Goal: Task Accomplishment & Management: Complete application form

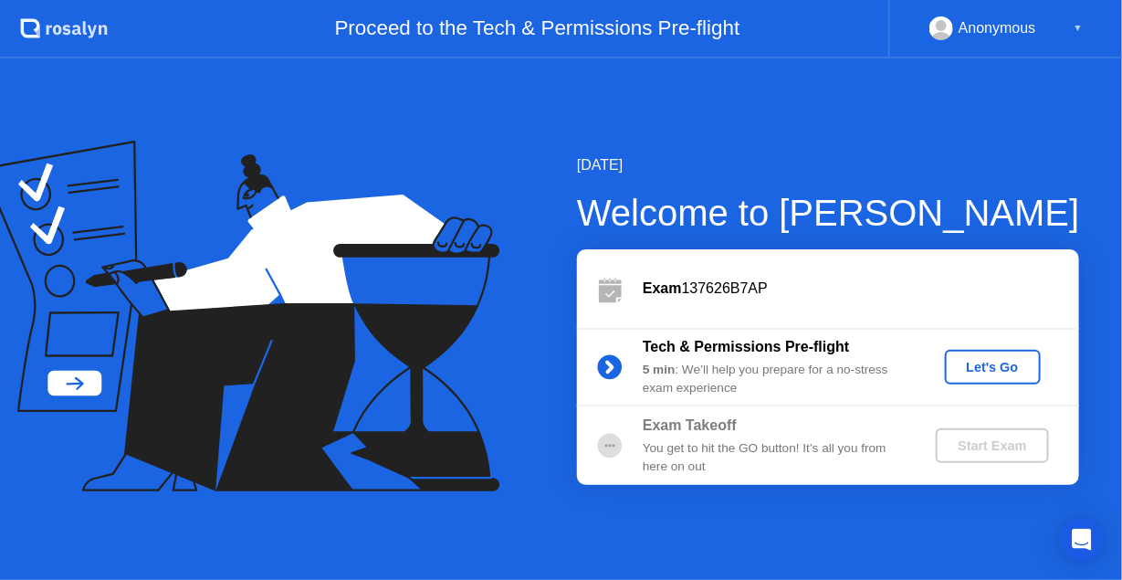
click at [981, 360] on div "Let's Go" at bounding box center [992, 367] width 81 height 15
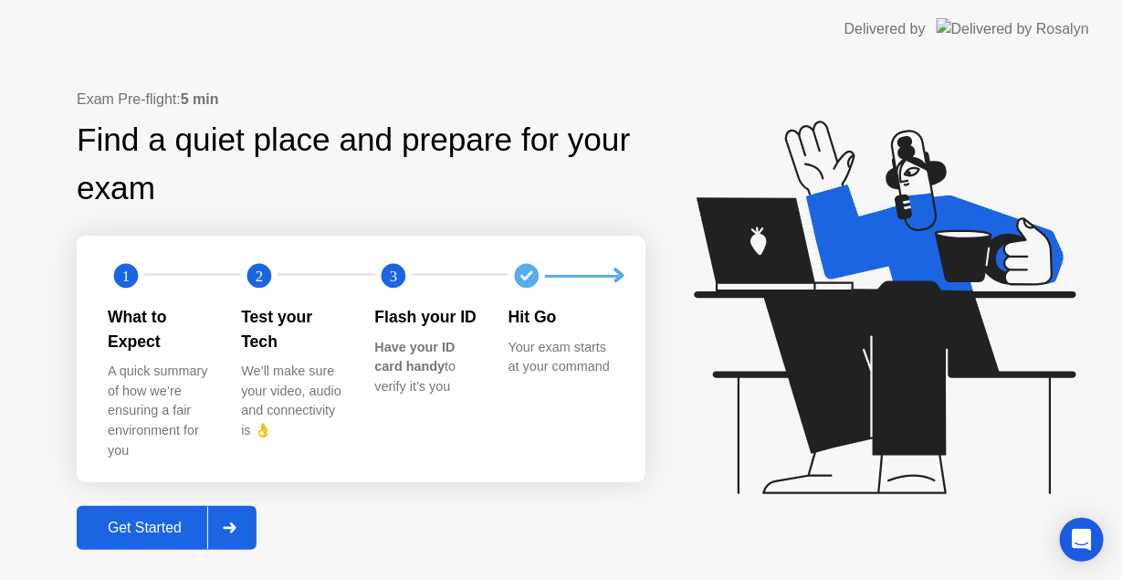
click at [173, 527] on div "Exam Pre-flight: 5 min Find a quiet place and prepare for your exam 1 2 3 What …" at bounding box center [561, 318] width 1122 height 521
click at [188, 519] on div "Get Started" at bounding box center [144, 527] width 125 height 16
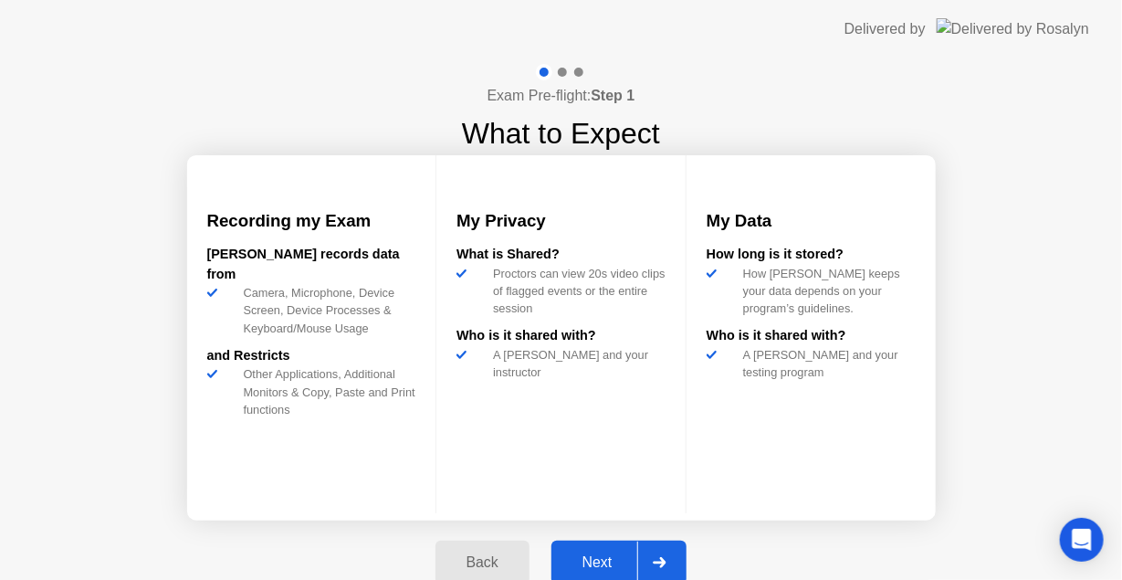
click at [614, 560] on div "Next" at bounding box center [597, 562] width 81 height 16
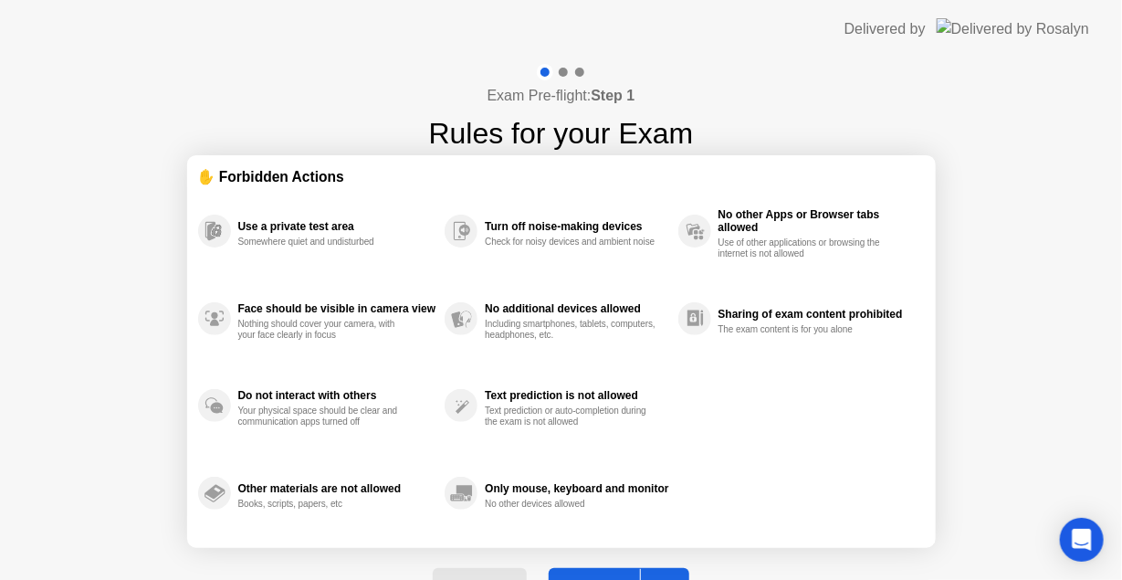
drag, startPoint x: 475, startPoint y: 234, endPoint x: 644, endPoint y: 270, distance: 173.6
click at [644, 270] on div "Turn off noise-making devices Check for noisy devices and ambient noise" at bounding box center [560, 231] width 233 height 88
click at [600, 572] on button "Got it" at bounding box center [618, 590] width 141 height 44
select select "**********"
select select "*******"
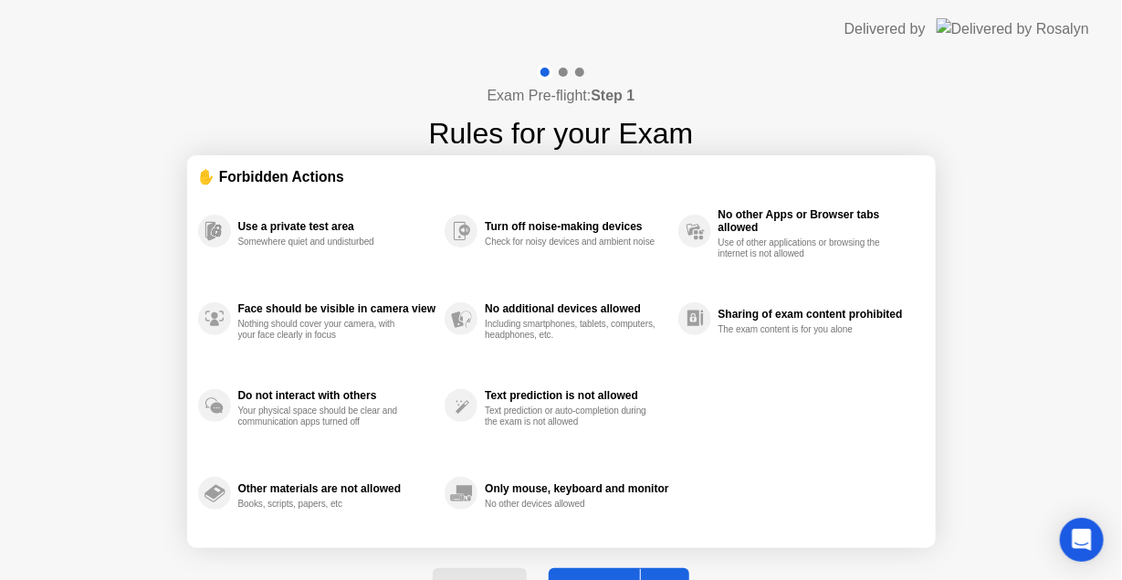
select select "*******"
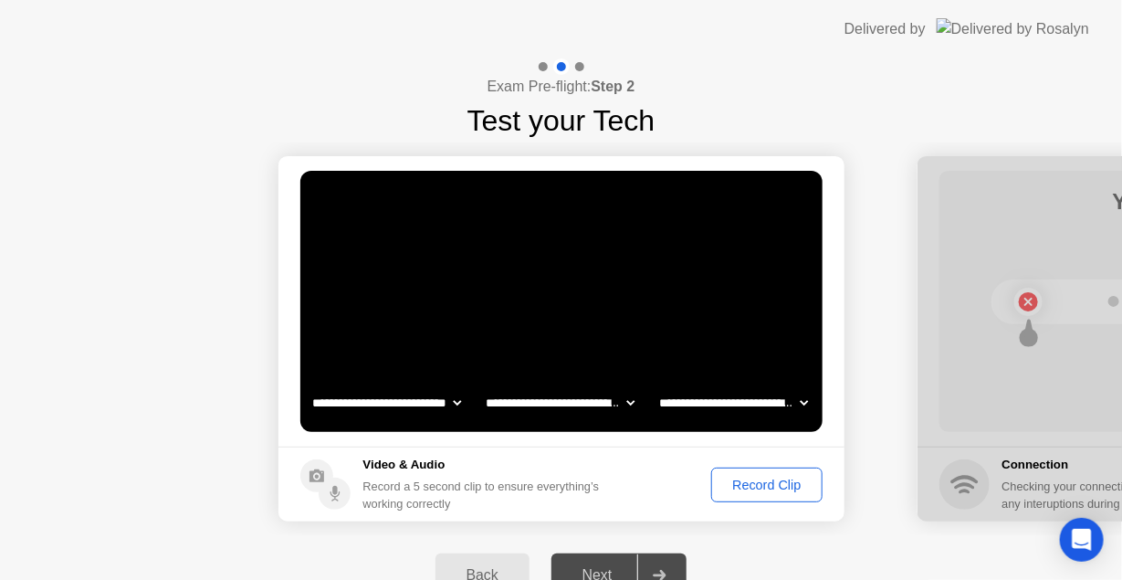
click at [761, 484] on div "Record Clip" at bounding box center [766, 484] width 98 height 15
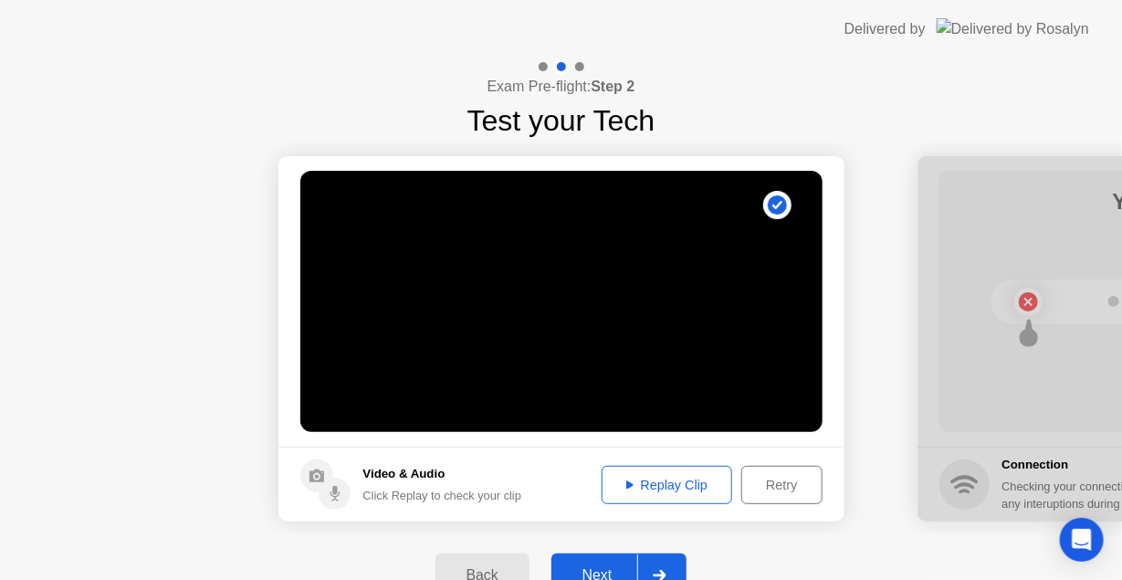
click at [673, 491] on div "Replay Clip" at bounding box center [667, 484] width 119 height 15
click at [608, 562] on button "Next" at bounding box center [619, 575] width 136 height 44
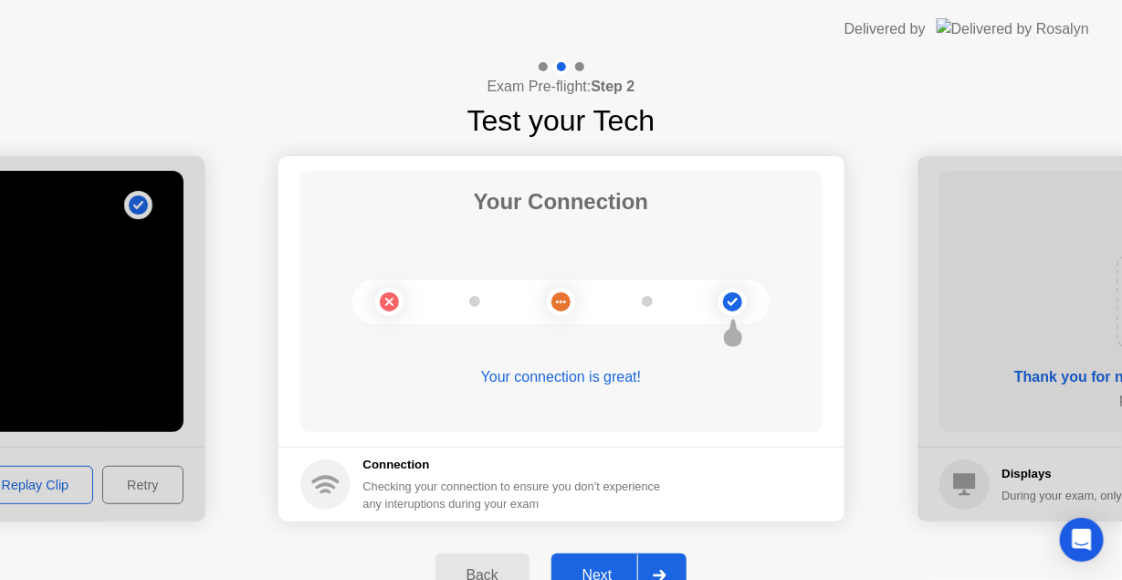
click at [608, 562] on button "Next" at bounding box center [619, 575] width 136 height 44
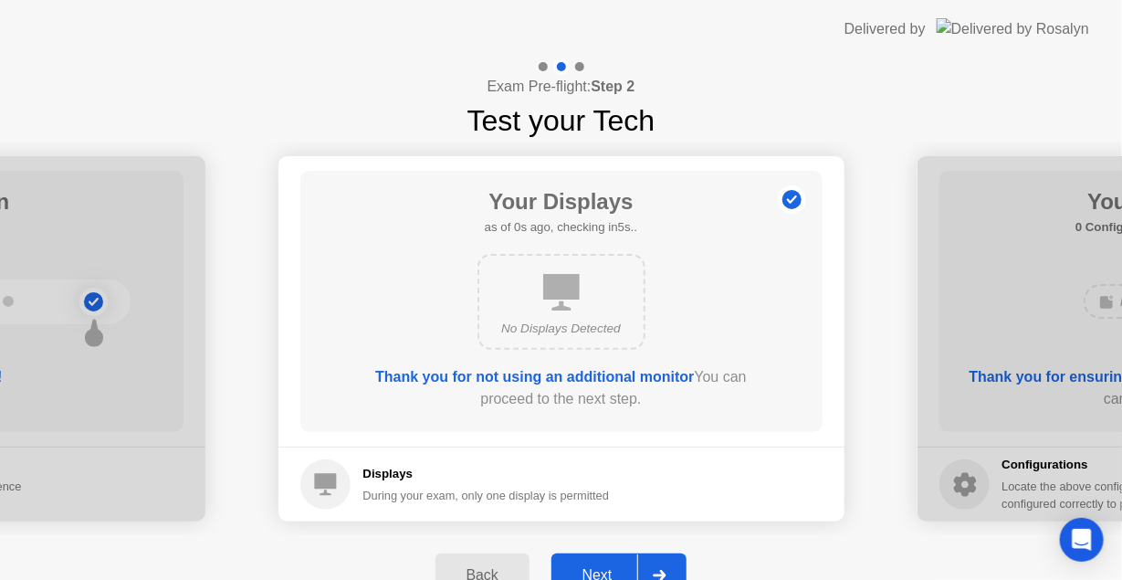
click at [608, 562] on button "Next" at bounding box center [619, 575] width 136 height 44
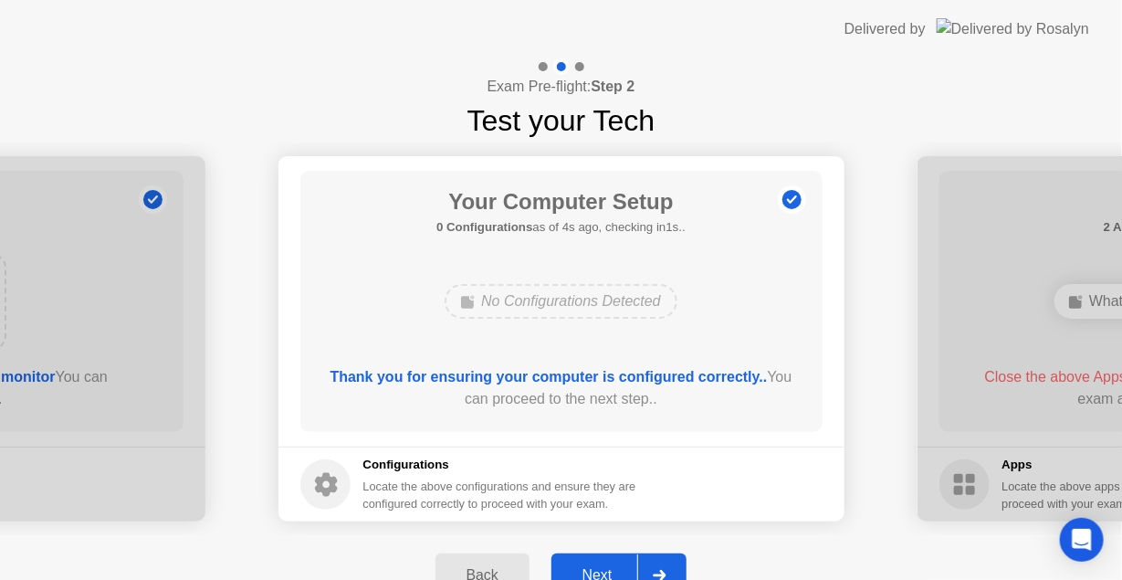
click at [608, 562] on button "Next" at bounding box center [619, 575] width 136 height 44
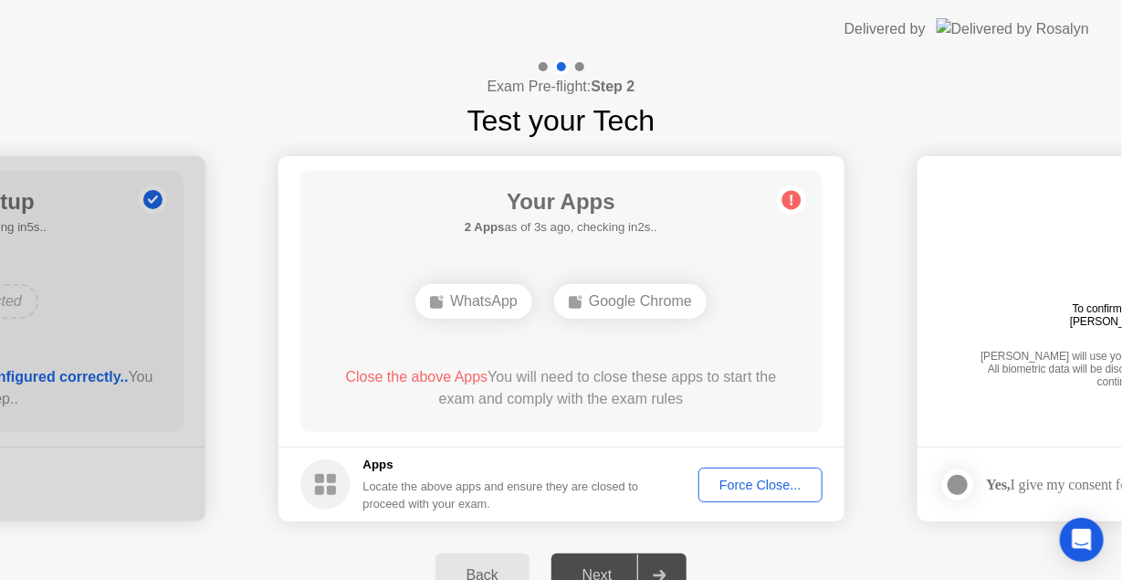
click at [735, 483] on div "Force Close..." at bounding box center [760, 484] width 111 height 15
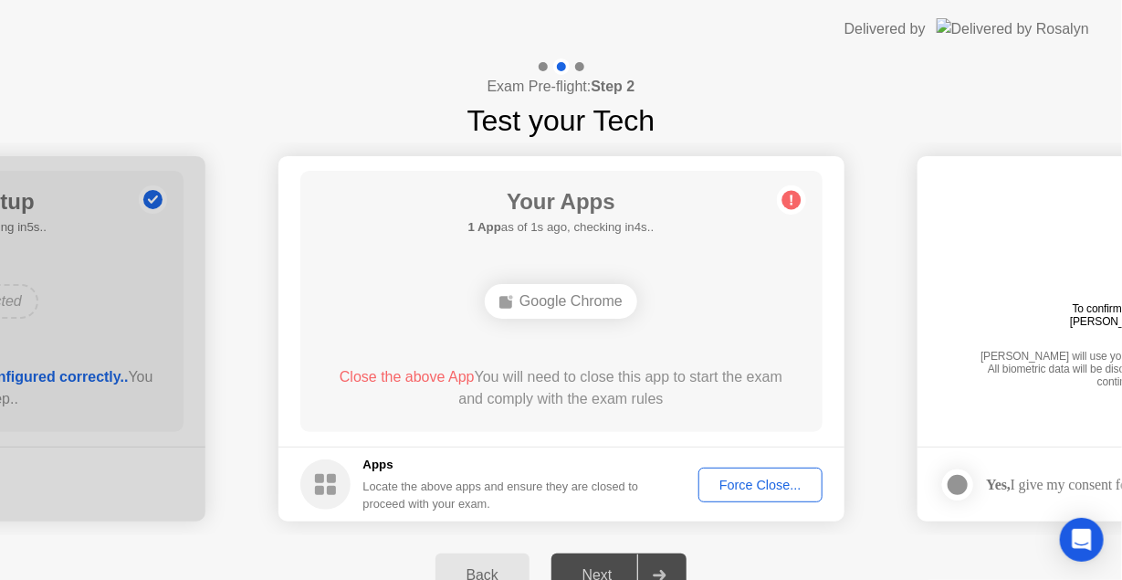
click at [788, 492] on div "Force Close..." at bounding box center [760, 484] width 111 height 15
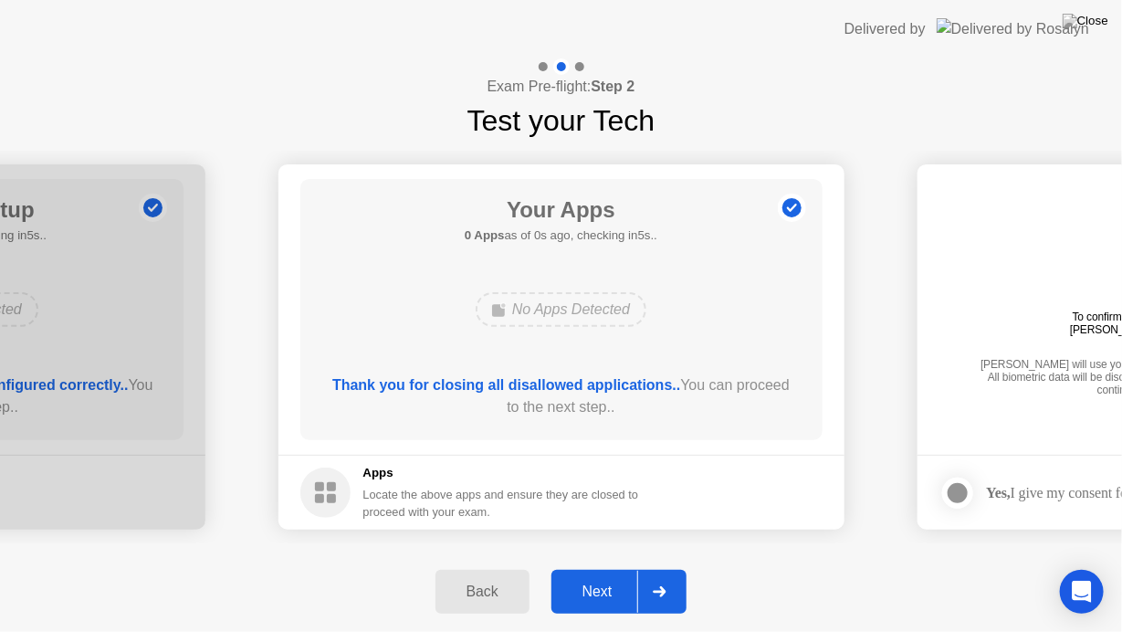
click at [589, 579] on div "Next" at bounding box center [597, 591] width 81 height 16
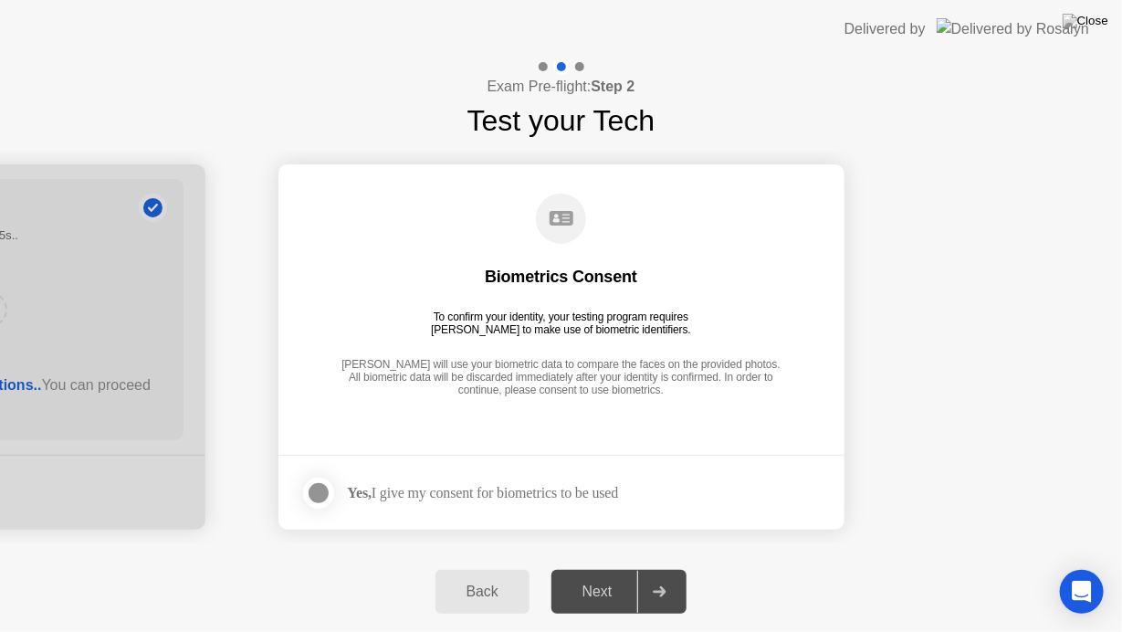
click at [312, 499] on div at bounding box center [319, 493] width 22 height 22
click at [597, 579] on div "Next" at bounding box center [597, 591] width 81 height 16
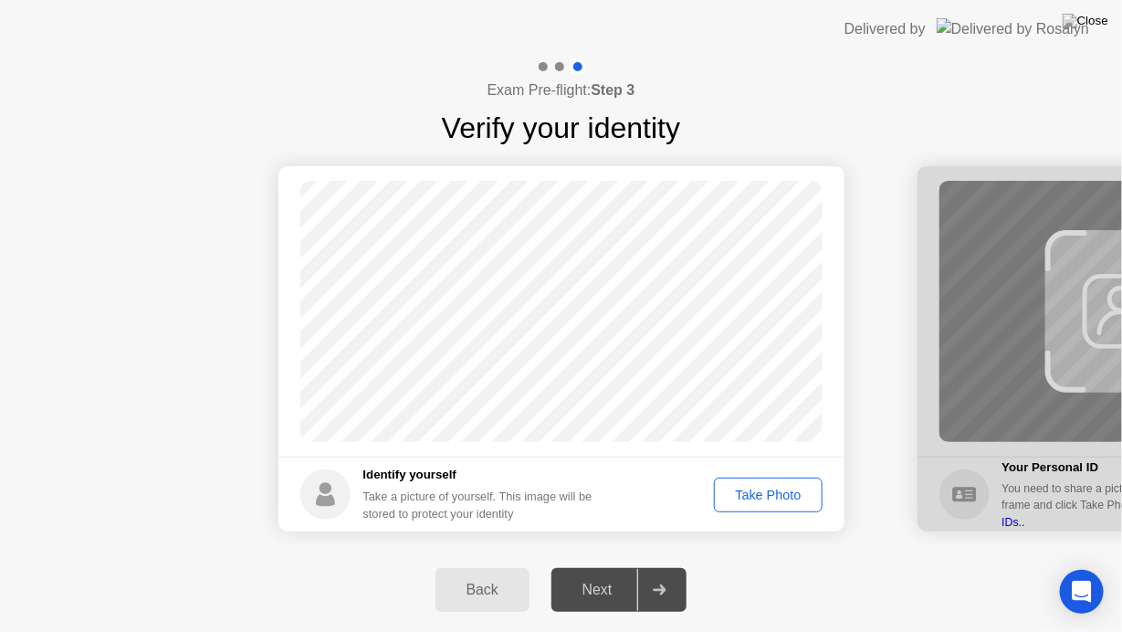
click at [776, 500] on div "Take Photo" at bounding box center [767, 494] width 95 height 15
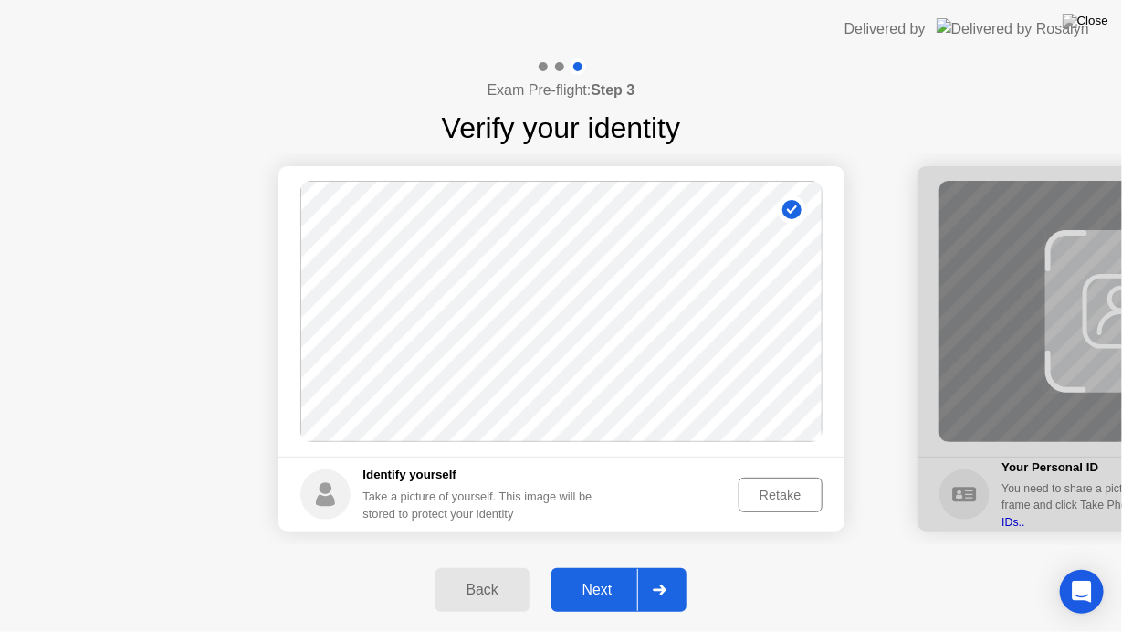
click at [595, 579] on div "Next" at bounding box center [597, 589] width 81 height 16
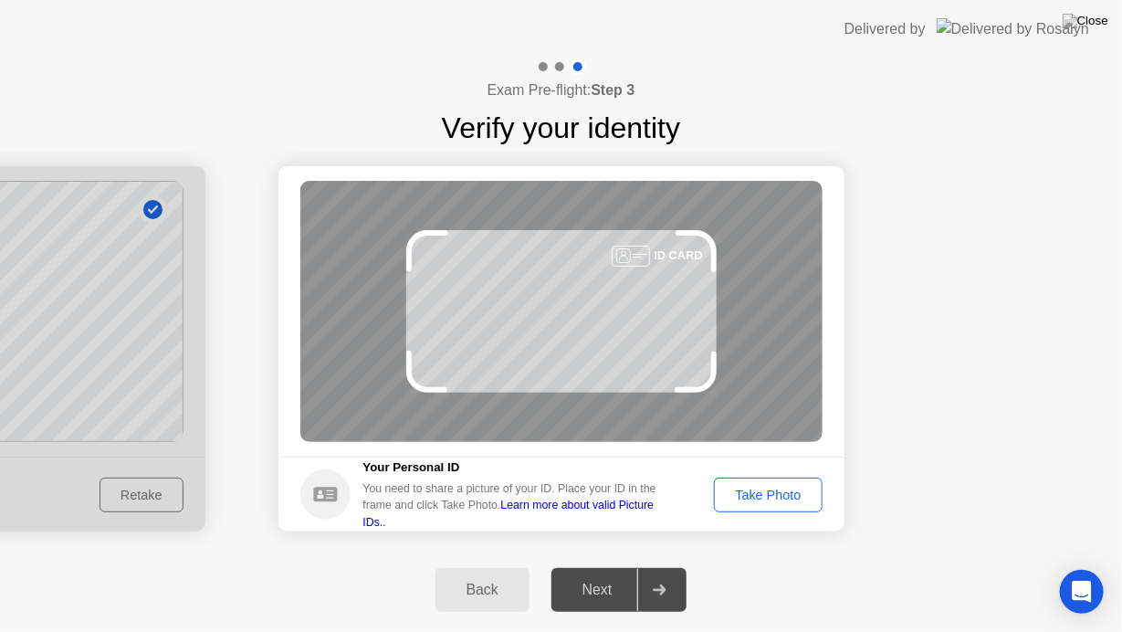
click at [755, 501] on div "Take Photo" at bounding box center [767, 494] width 95 height 15
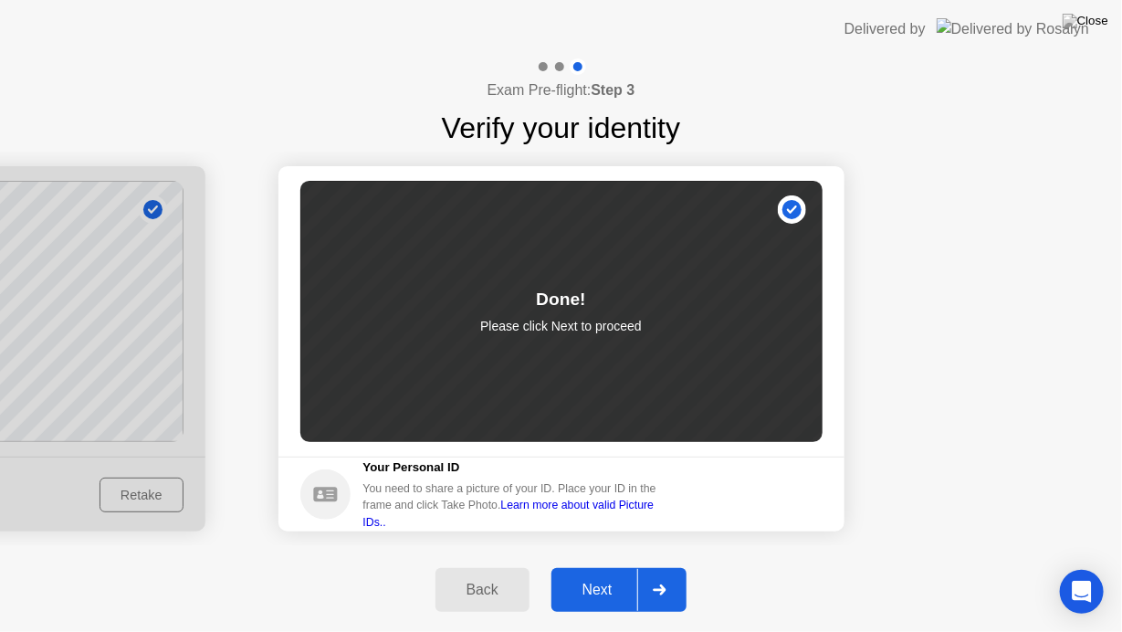
click at [576, 579] on div "Next" at bounding box center [597, 589] width 81 height 16
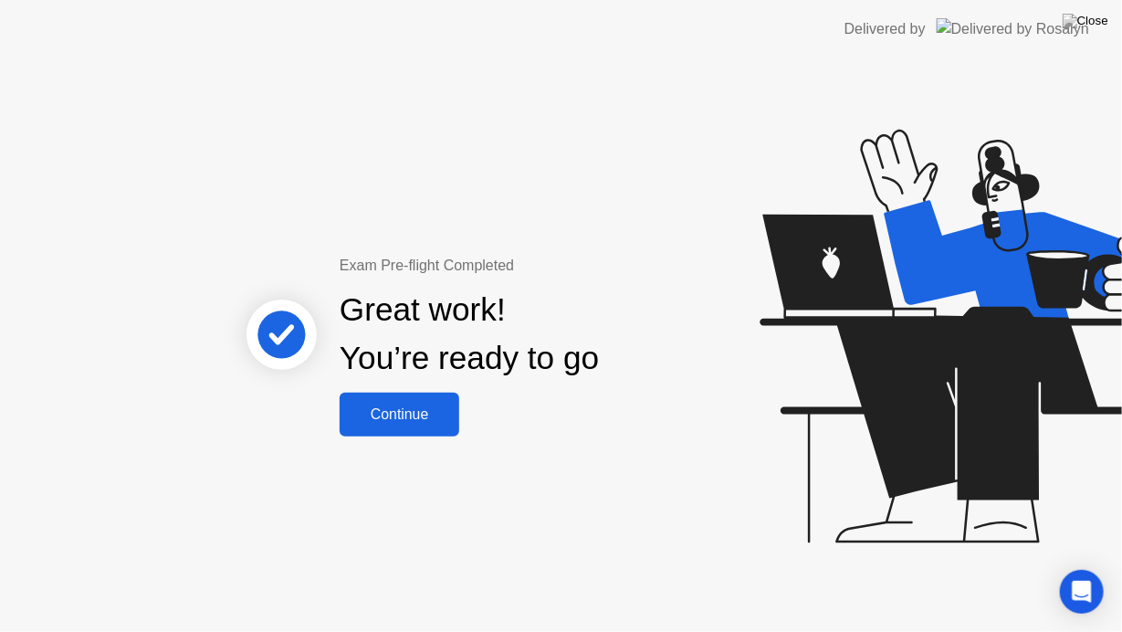
click at [382, 408] on div "Continue" at bounding box center [399, 414] width 109 height 16
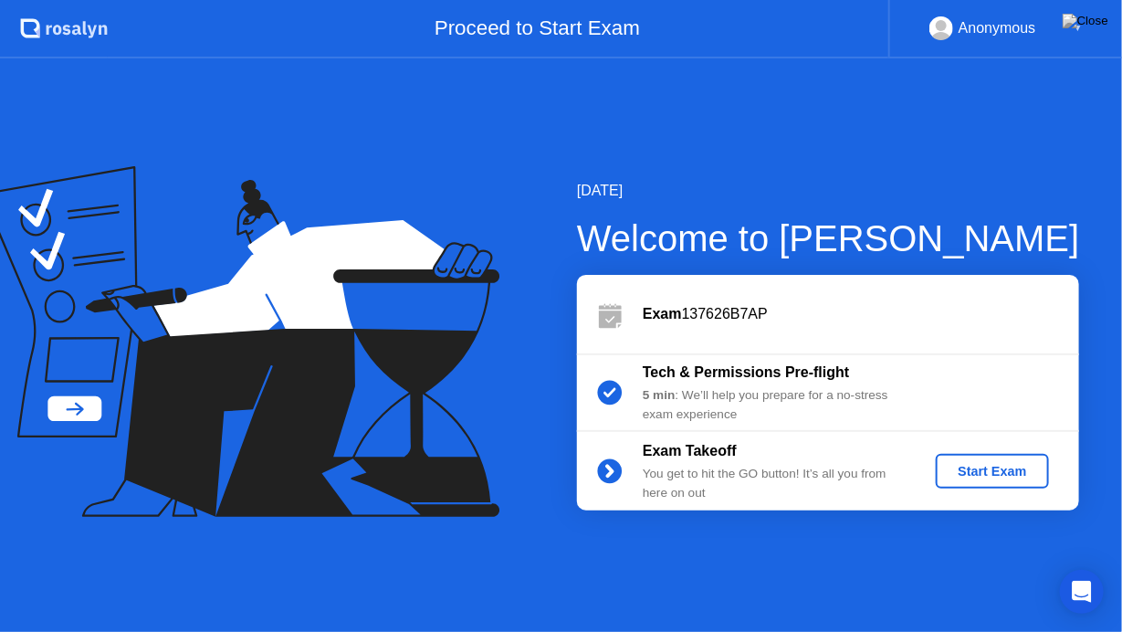
click at [995, 478] on div "Start Exam" at bounding box center [992, 471] width 98 height 15
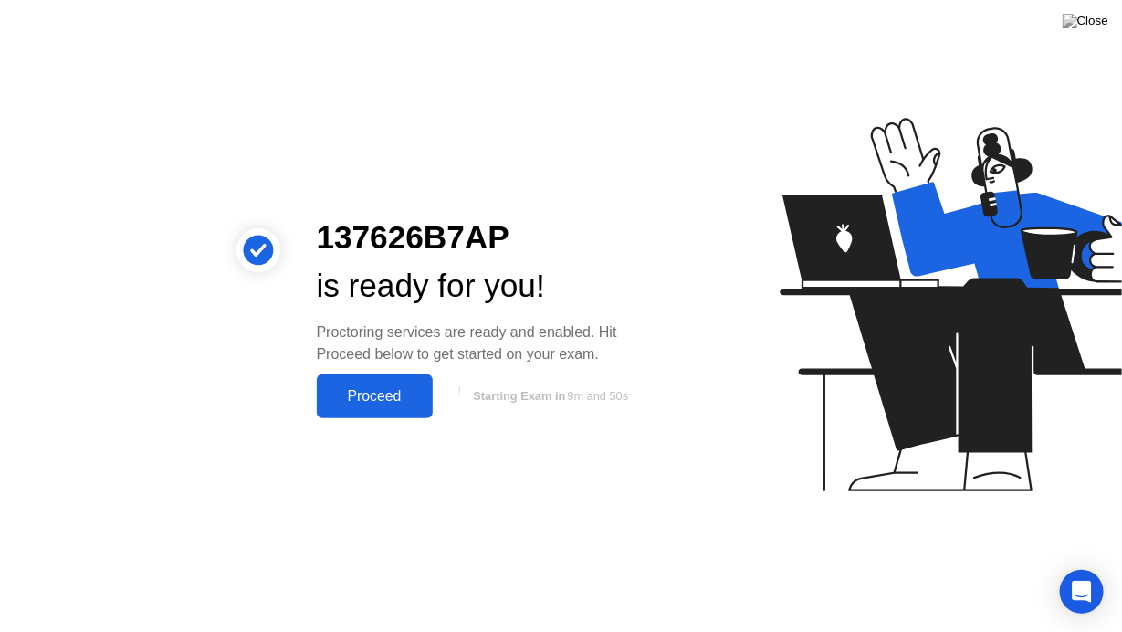
click at [357, 401] on div "Proceed" at bounding box center [374, 396] width 105 height 16
